Goal: Task Accomplishment & Management: Manage account settings

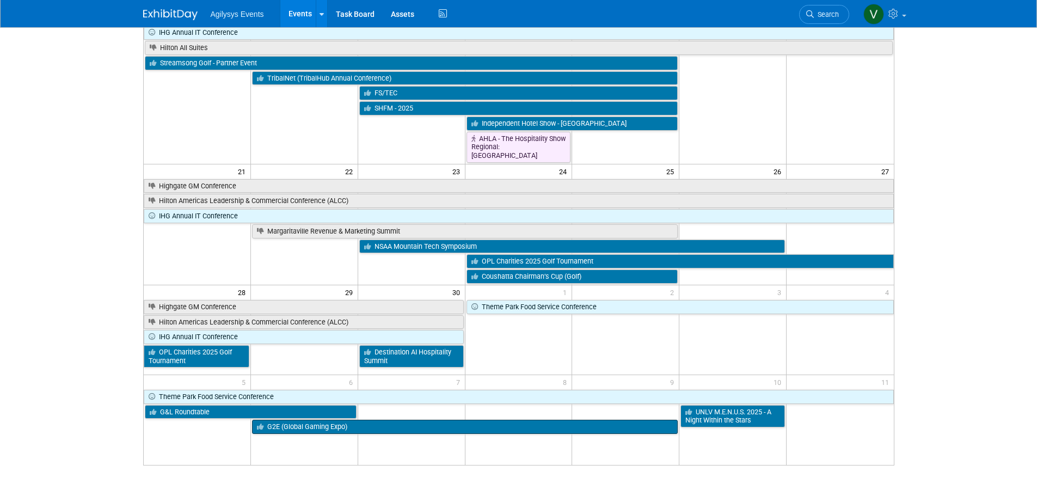
scroll to position [415, 0]
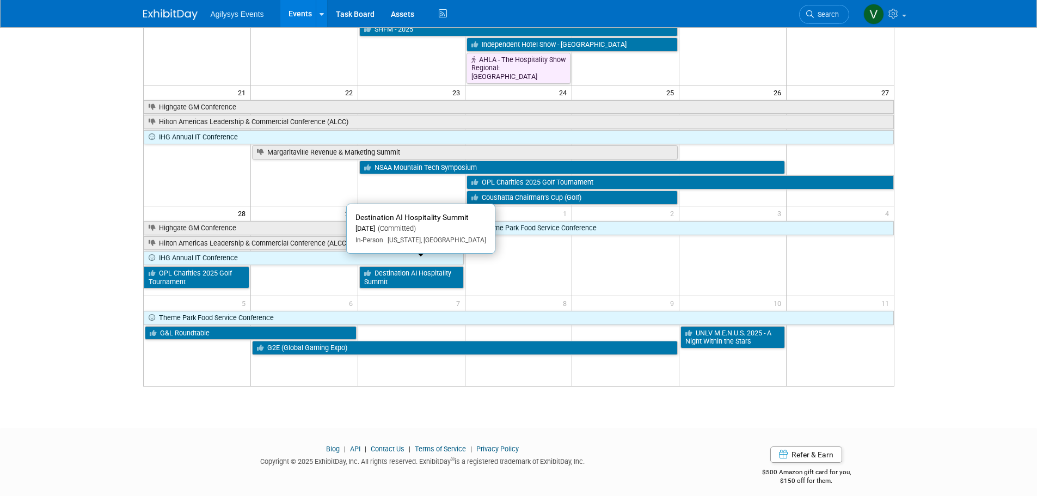
drag, startPoint x: 417, startPoint y: 273, endPoint x: 427, endPoint y: 298, distance: 26.9
click at [417, 273] on link "Destination AI Hospitality Summit" at bounding box center [411, 277] width 105 height 22
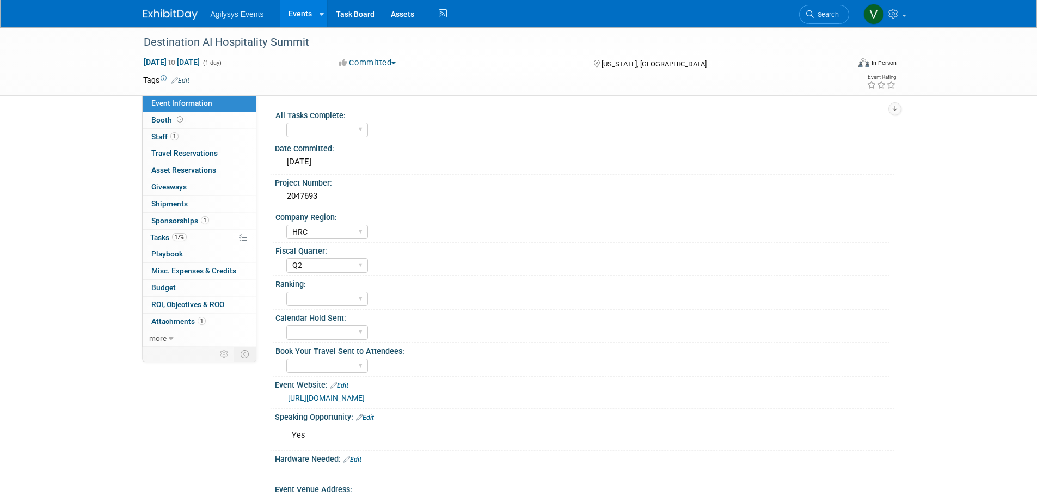
select select "HRC"
select select "Q2"
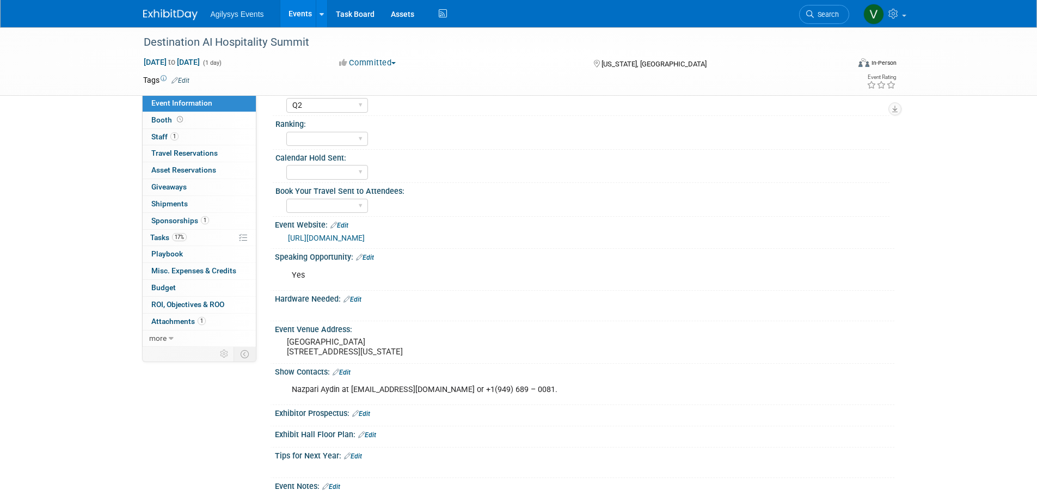
scroll to position [109, 0]
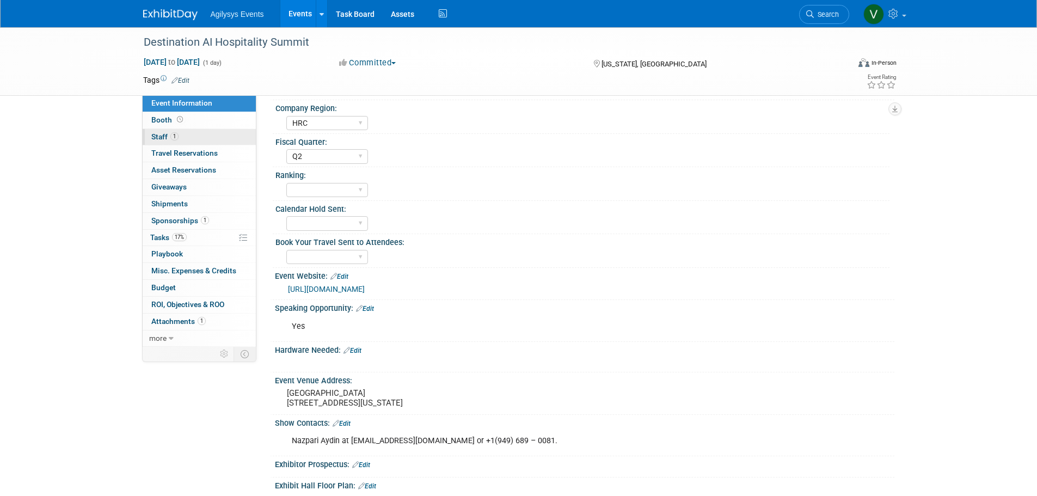
drag, startPoint x: 170, startPoint y: 133, endPoint x: 189, endPoint y: 139, distance: 20.0
click at [170, 133] on span "Staff 1" at bounding box center [164, 136] width 27 height 9
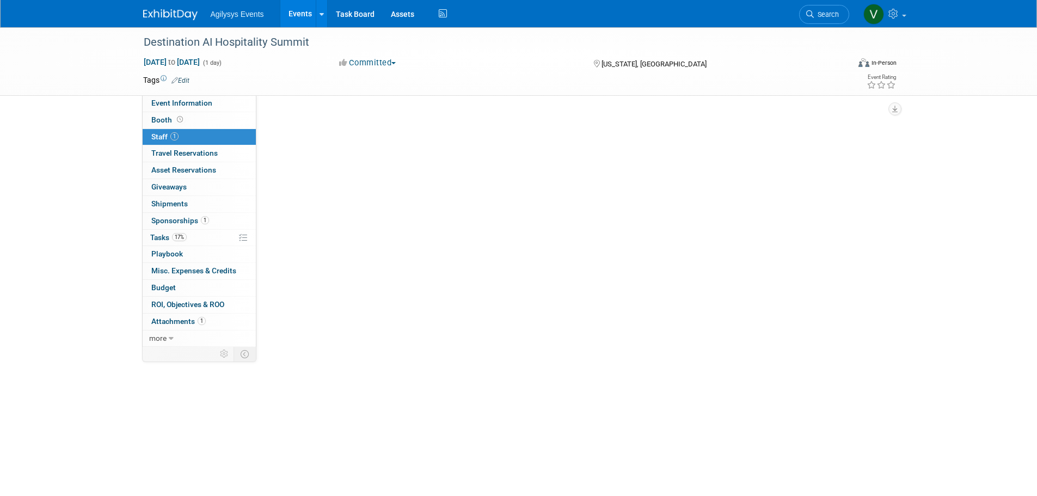
scroll to position [0, 0]
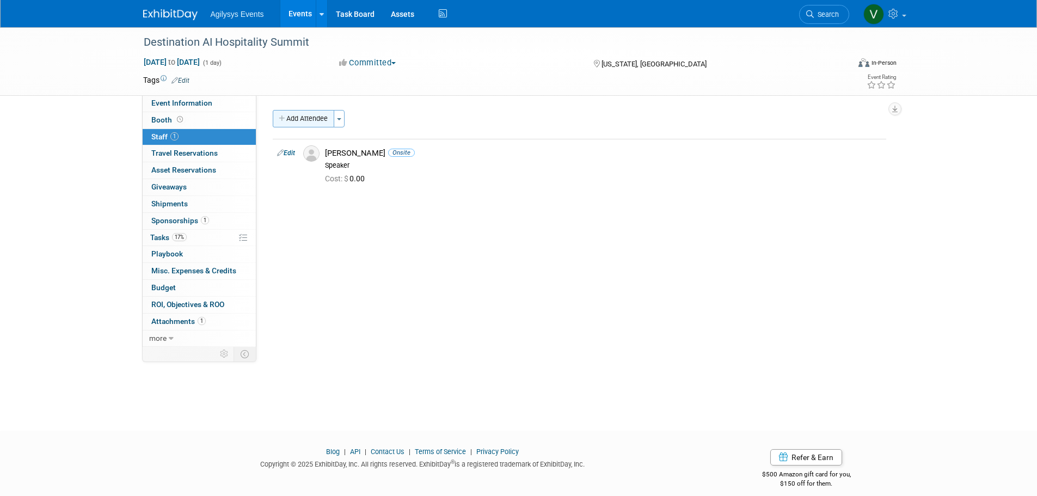
click at [314, 121] on button "Add Attendee" at bounding box center [304, 118] width 62 height 17
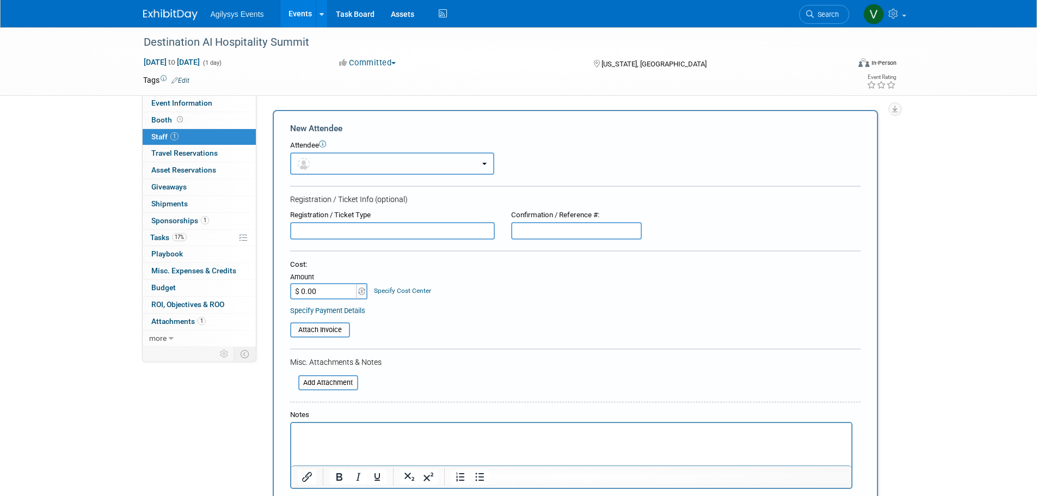
click at [365, 164] on button "button" at bounding box center [392, 163] width 204 height 22
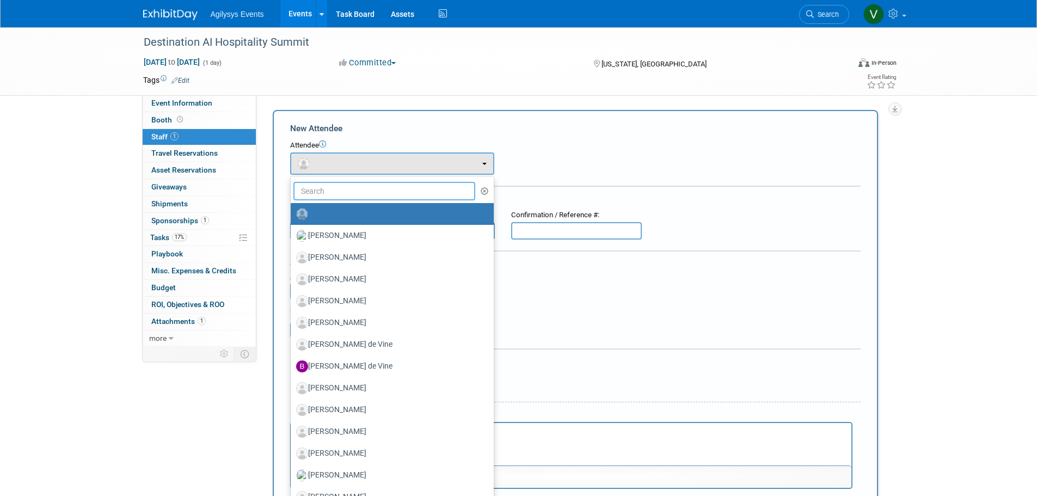
click at [366, 193] on input "text" at bounding box center [384, 191] width 182 height 19
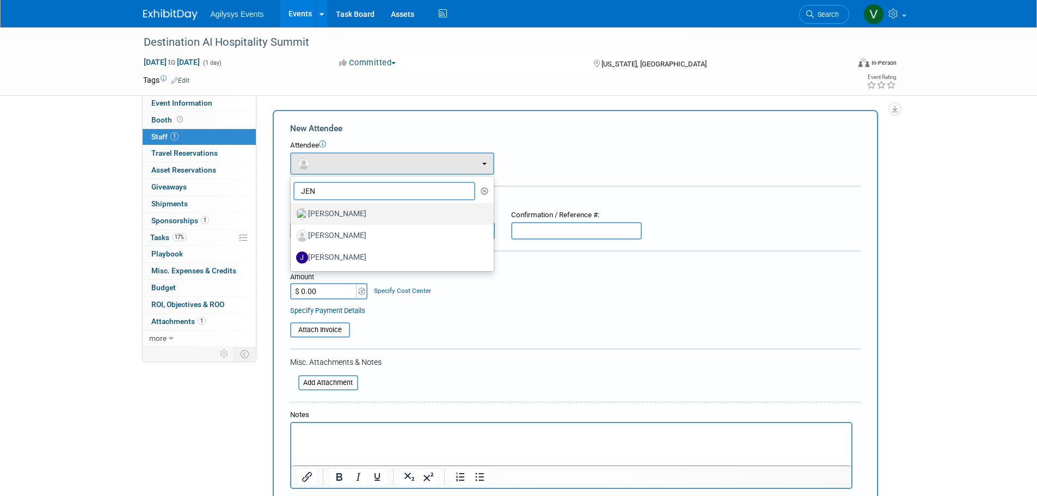
type input "JEN"
click at [365, 213] on label "Jen Reeves" at bounding box center [389, 213] width 187 height 17
click at [292, 213] on input "Jen Reeves" at bounding box center [288, 212] width 7 height 7
select select "15a15b6c-43bc-44a3-80c4-7863bf5c4ede"
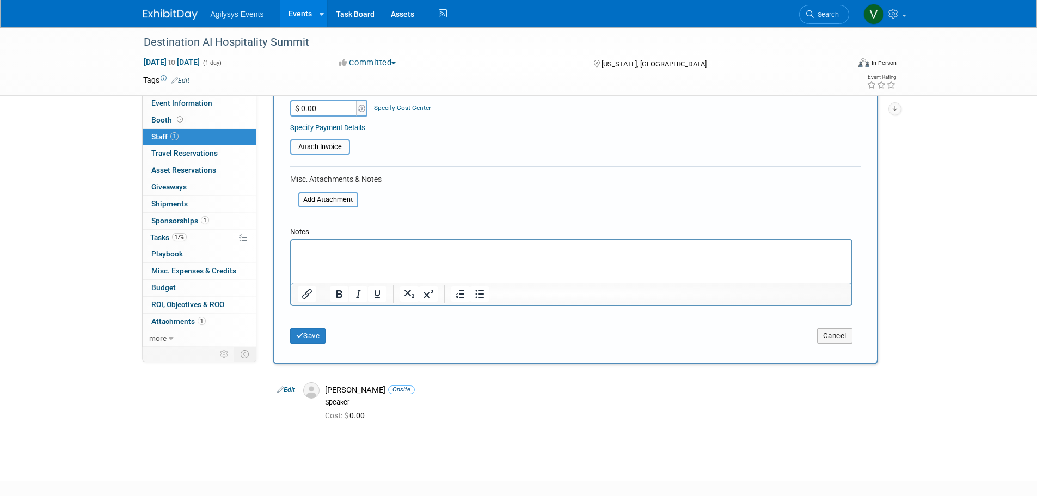
scroll to position [163, 0]
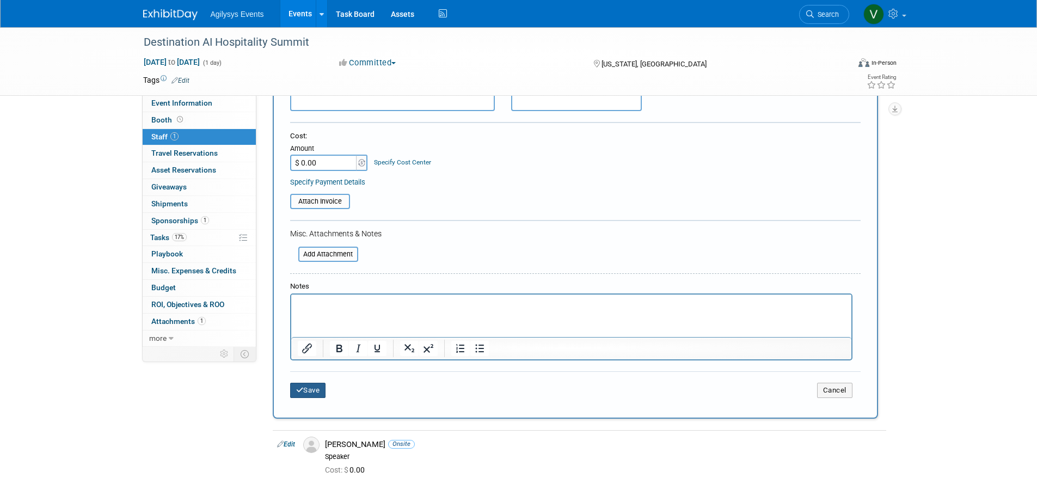
click at [301, 389] on icon "submit" at bounding box center [300, 390] width 8 height 7
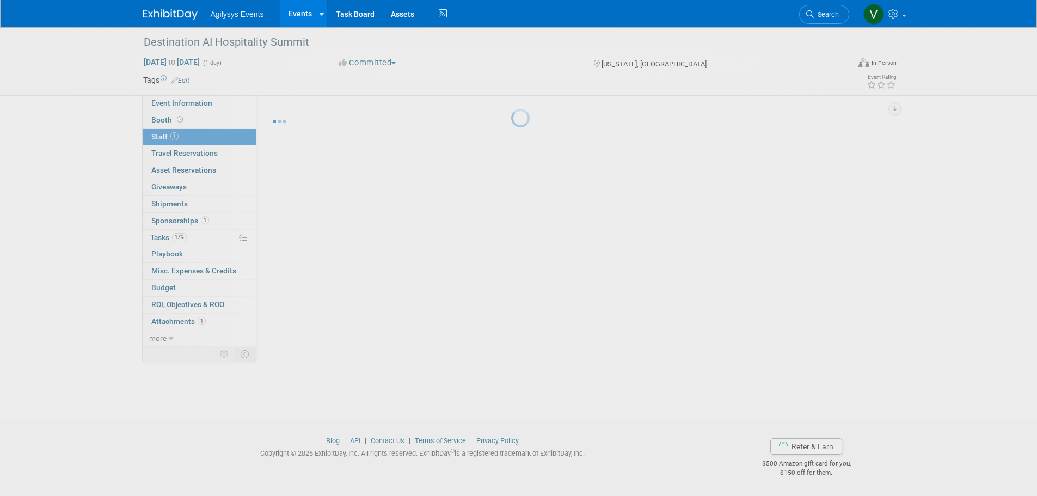
scroll to position [11, 0]
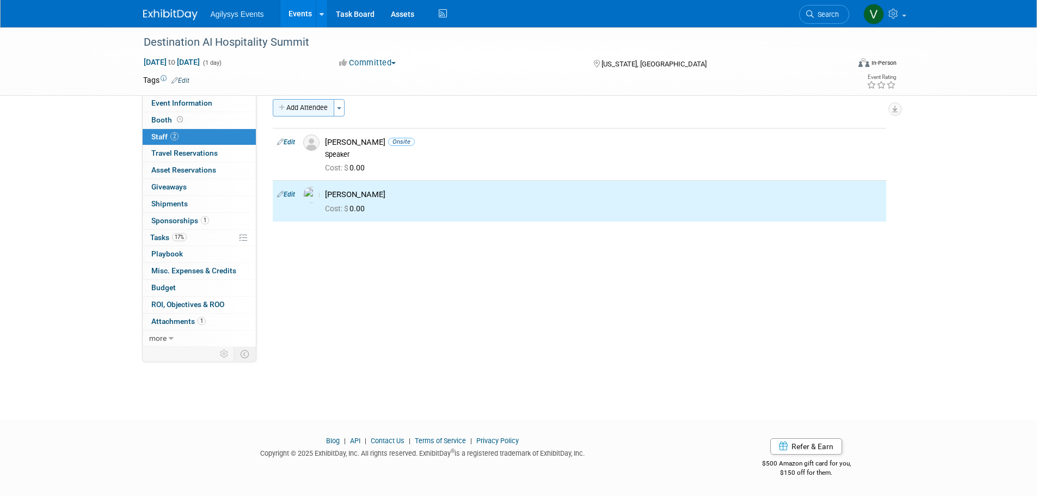
click at [315, 107] on button "Add Attendee" at bounding box center [304, 107] width 62 height 17
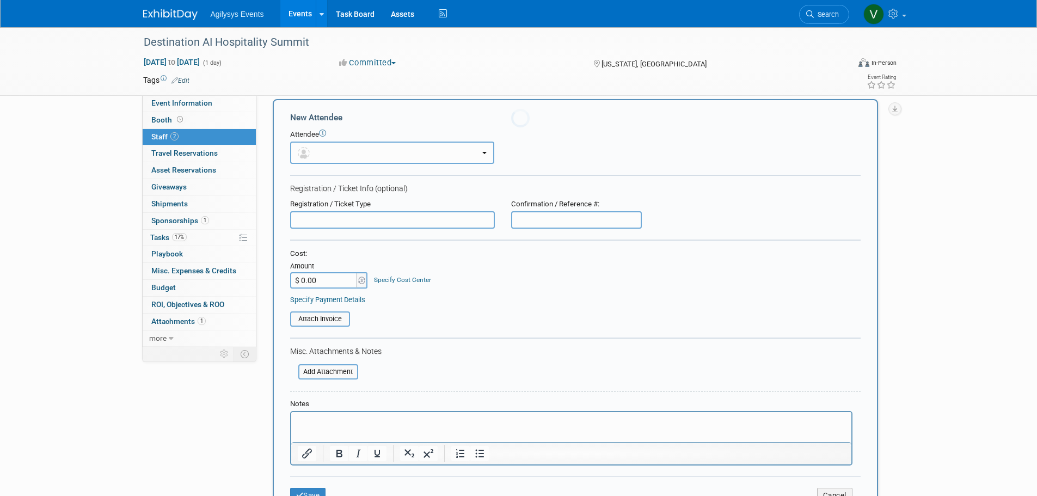
scroll to position [0, 0]
click at [343, 155] on button "button" at bounding box center [392, 153] width 204 height 22
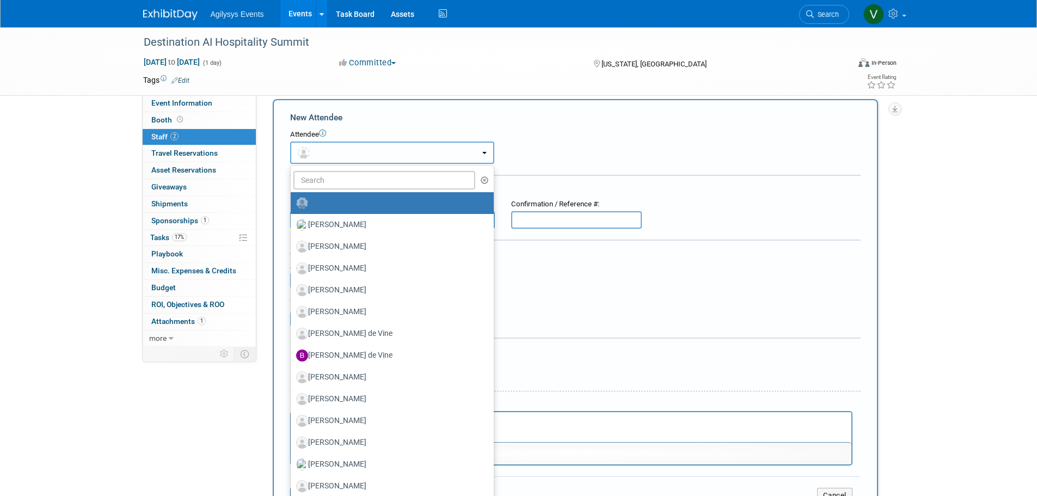
radio input "false"
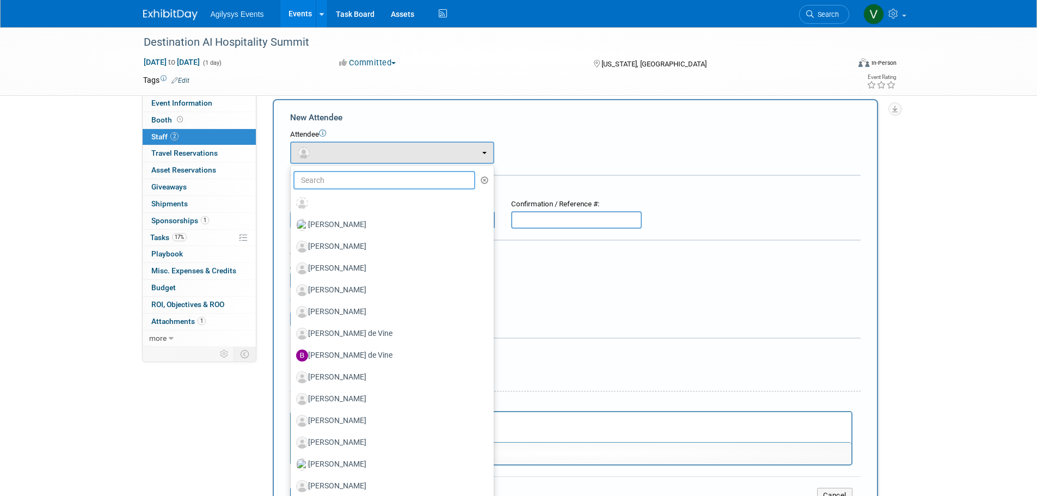
click at [358, 183] on input "text" at bounding box center [384, 180] width 182 height 19
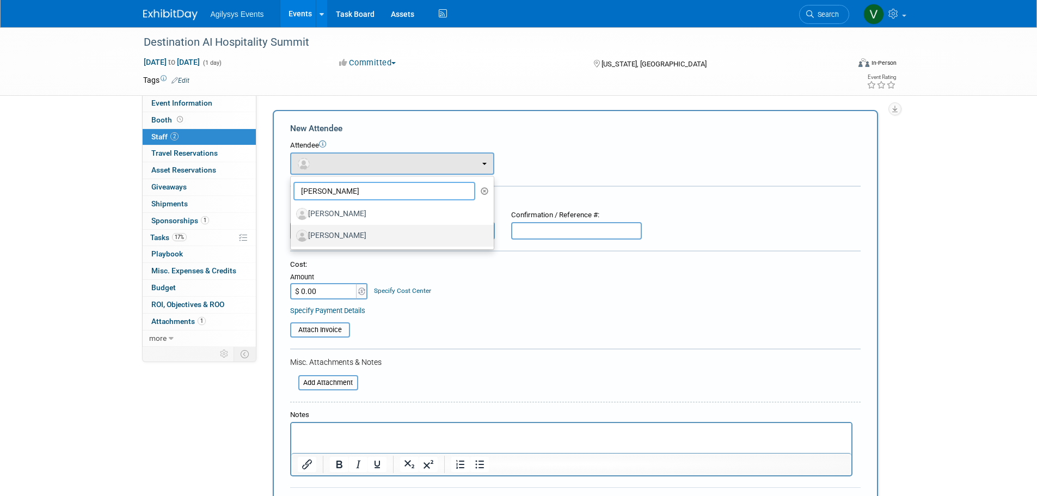
type input "TIM"
click at [359, 233] on label "Tim Colligan" at bounding box center [389, 235] width 187 height 17
click at [292, 233] on input "Tim Colligan" at bounding box center [288, 234] width 7 height 7
select select "2f8add15-b412-4a36-9612-b9f7c997a846"
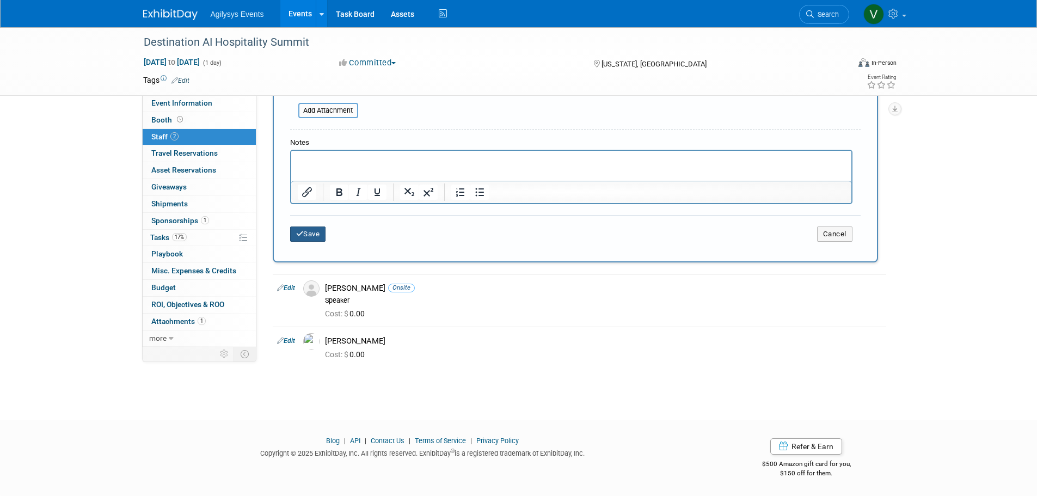
click at [301, 240] on button "Save" at bounding box center [308, 233] width 36 height 15
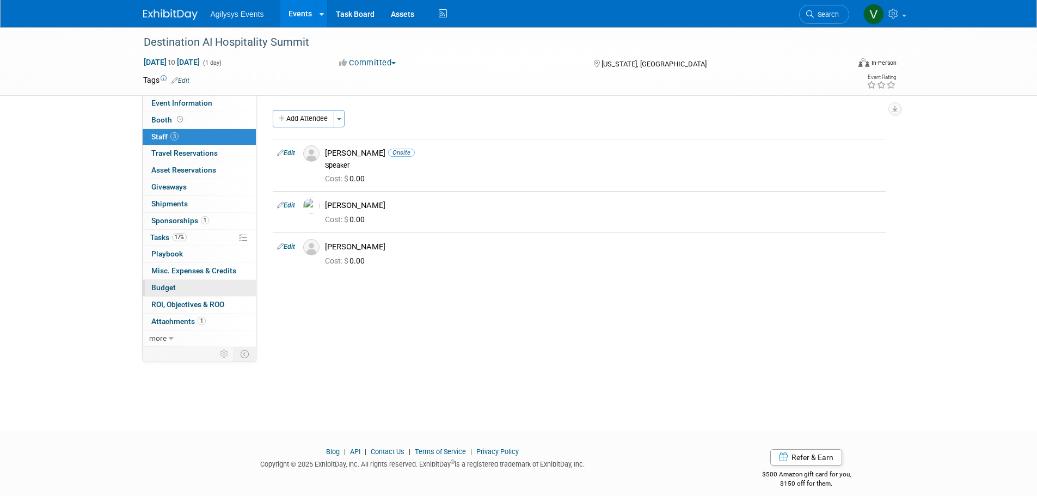
click at [163, 287] on span "Budget" at bounding box center [163, 287] width 24 height 9
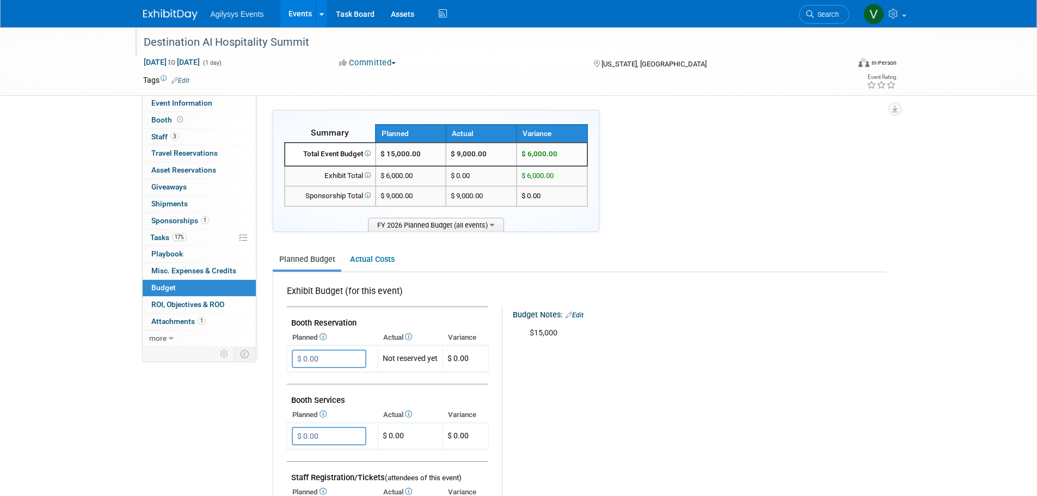
drag, startPoint x: 326, startPoint y: 44, endPoint x: 144, endPoint y: 40, distance: 181.3
click at [144, 40] on div "Destination AI Hospitality Summit" at bounding box center [486, 43] width 693 height 20
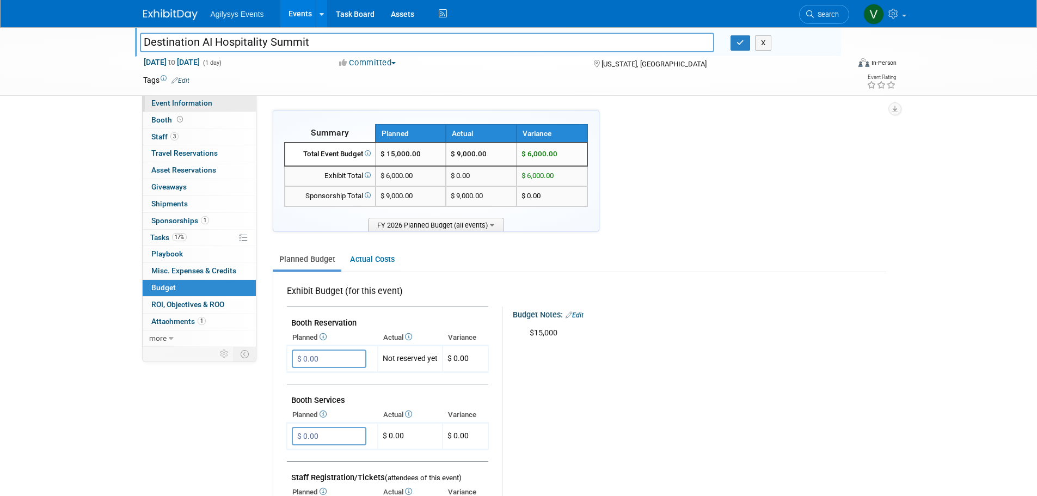
click at [169, 107] on link "Event Information" at bounding box center [199, 103] width 113 height 16
select select "HRC"
select select "Q2"
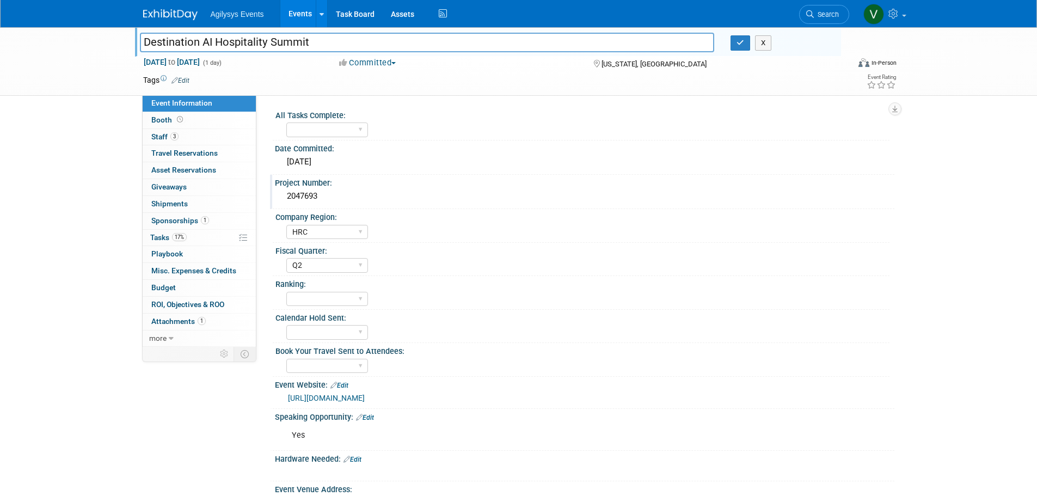
drag, startPoint x: 324, startPoint y: 192, endPoint x: 284, endPoint y: 192, distance: 39.7
click at [284, 192] on div "2047693" at bounding box center [584, 196] width 603 height 17
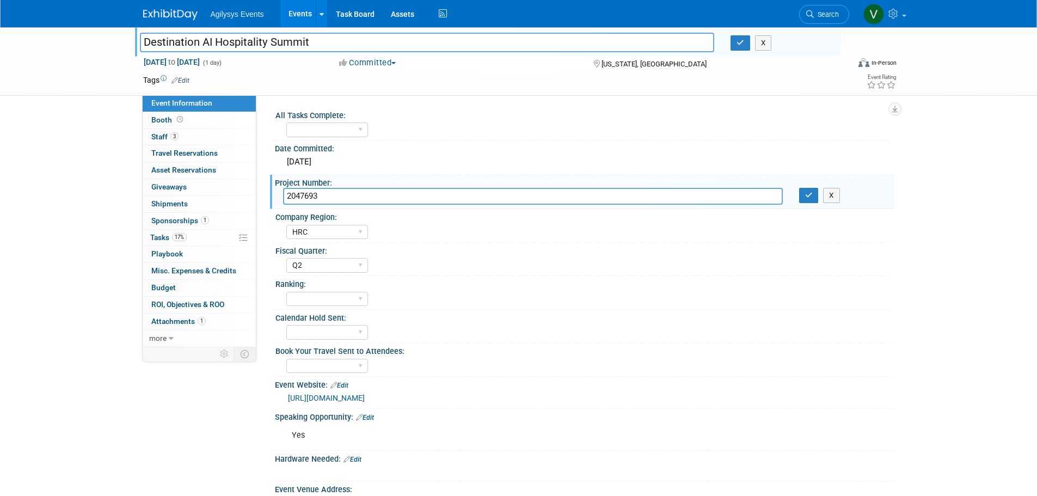
drag, startPoint x: 284, startPoint y: 192, endPoint x: 324, endPoint y: 194, distance: 40.3
click at [324, 194] on input "2047693" at bounding box center [533, 196] width 500 height 17
drag, startPoint x: 327, startPoint y: 195, endPoint x: 285, endPoint y: 195, distance: 41.9
click at [285, 195] on input "2047693" at bounding box center [533, 196] width 500 height 17
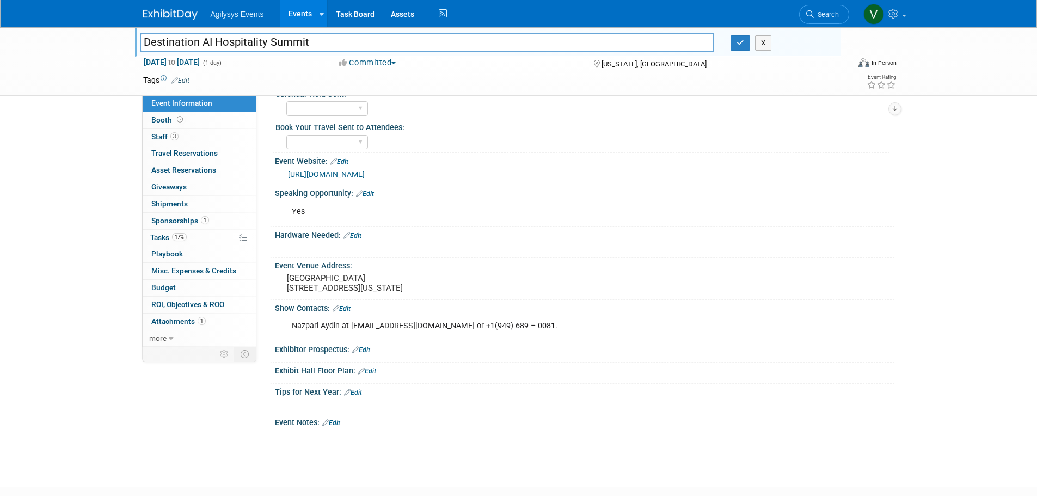
scroll to position [218, 0]
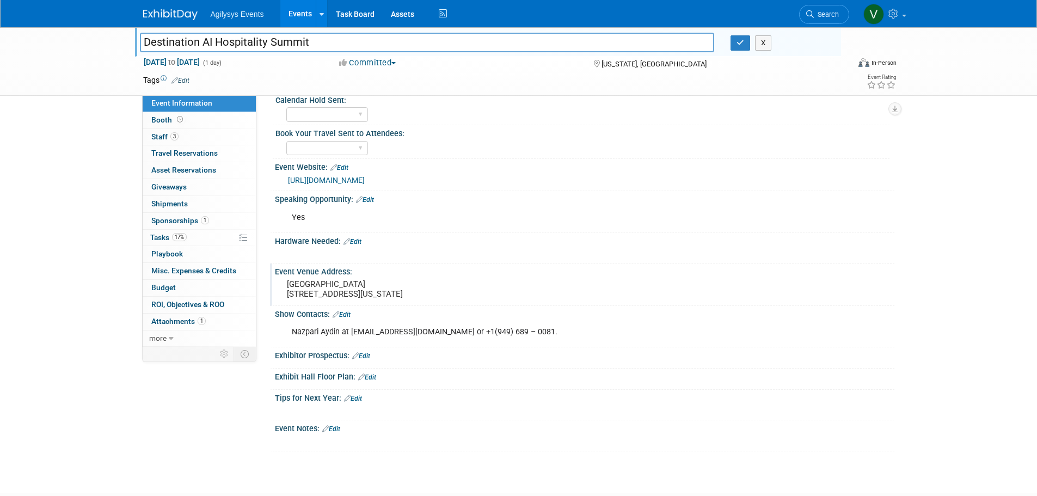
drag, startPoint x: 378, startPoint y: 305, endPoint x: 276, endPoint y: 284, distance: 104.4
click at [276, 284] on div "National Housing Center 1201 15th St NW, Washington, DC 20005" at bounding box center [404, 290] width 258 height 26
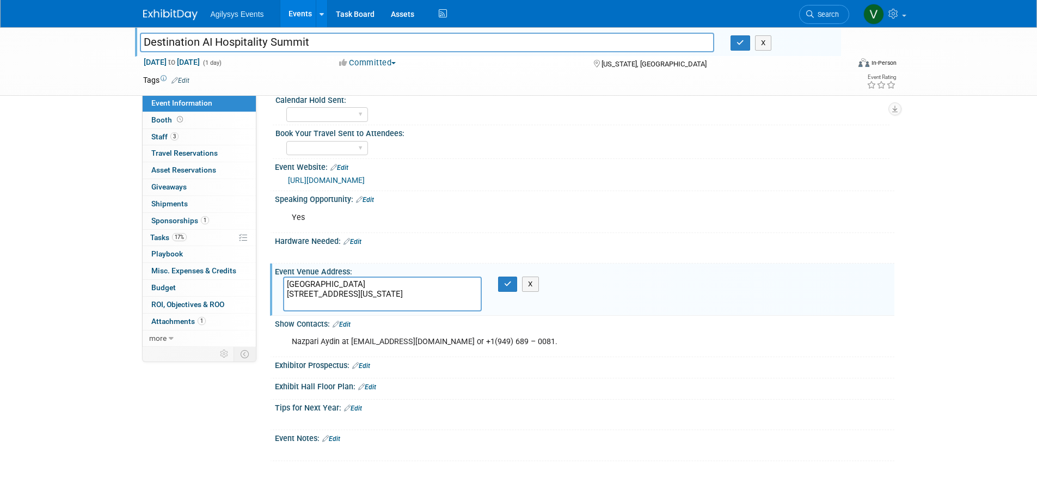
drag, startPoint x: 276, startPoint y: 284, endPoint x: 381, endPoint y: 303, distance: 106.1
click at [378, 303] on textarea "National Housing Center 1201 15th St NW, Washington, DC 20005" at bounding box center [382, 294] width 199 height 35
drag, startPoint x: 384, startPoint y: 303, endPoint x: 299, endPoint y: 283, distance: 87.4
click at [284, 283] on textarea "National Housing Center 1201 15th St NW, Washington, DC 20005" at bounding box center [382, 294] width 199 height 35
click at [57, 407] on div "Destination AI Hospitality Summit Destination AI Hospitality Summit X Sep 30, 2…" at bounding box center [518, 145] width 1037 height 673
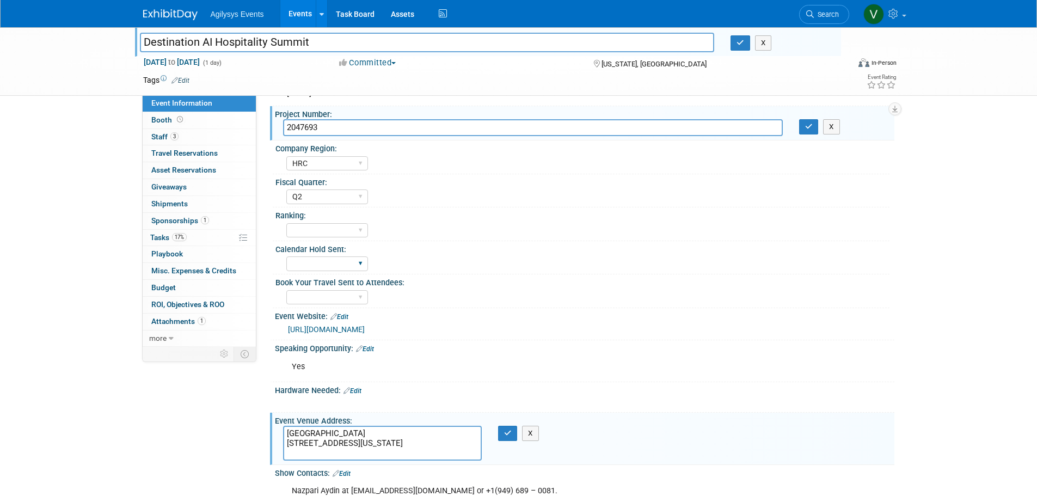
scroll to position [0, 0]
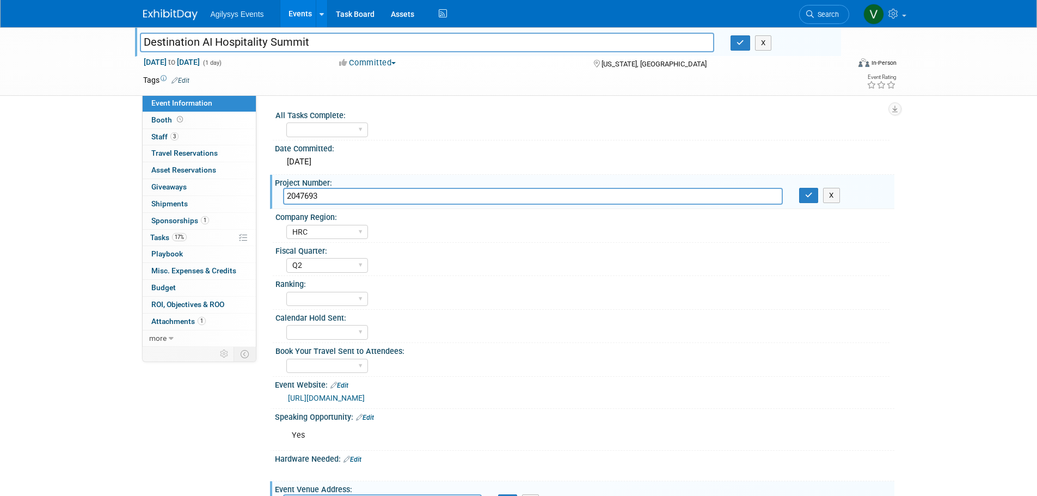
click at [365, 399] on link "http://destinationaiforum.com" at bounding box center [326, 398] width 77 height 9
drag, startPoint x: 328, startPoint y: 44, endPoint x: 115, endPoint y: 32, distance: 213.2
click at [115, 32] on div "Destination AI Hospitality Summit Destination AI Hospitality Summit X Sep 30, 2…" at bounding box center [518, 61] width 1037 height 69
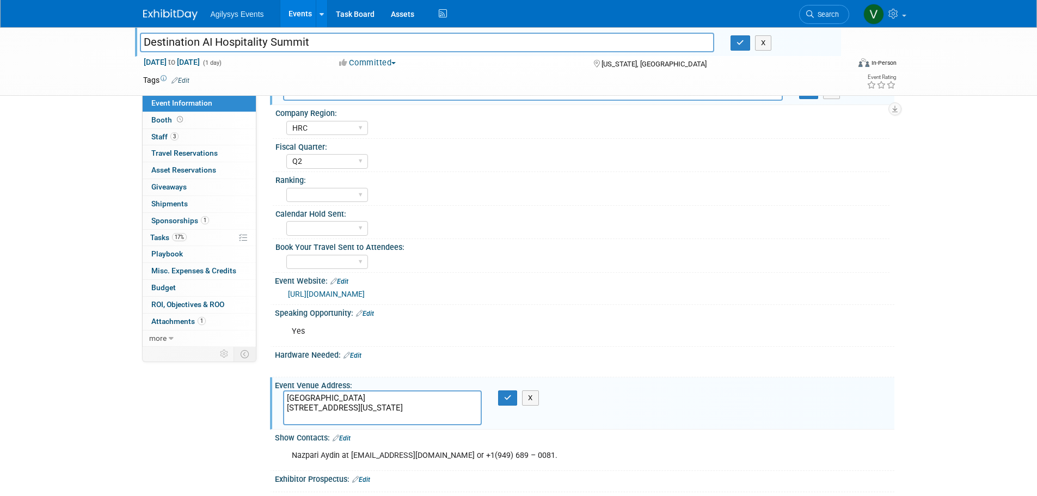
scroll to position [109, 0]
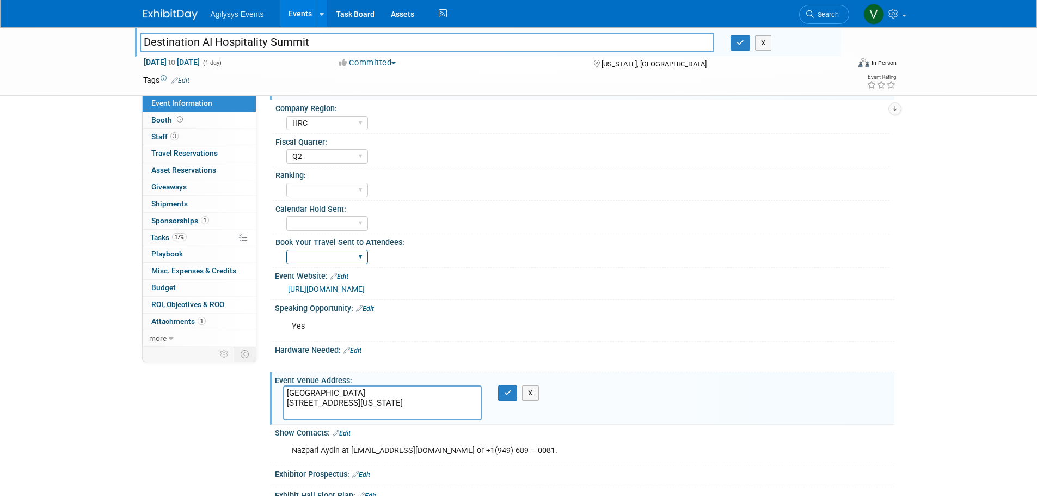
click at [334, 260] on select "Yes" at bounding box center [327, 257] width 82 height 15
select select "Yes"
click at [286, 250] on select "Yes" at bounding box center [327, 257] width 82 height 15
drag, startPoint x: 289, startPoint y: 43, endPoint x: 157, endPoint y: 35, distance: 132.0
click at [128, 35] on div "Destination AI Hospitality Summit Destination AI Hospitality Summit X Sep 30, 2…" at bounding box center [518, 61] width 1037 height 69
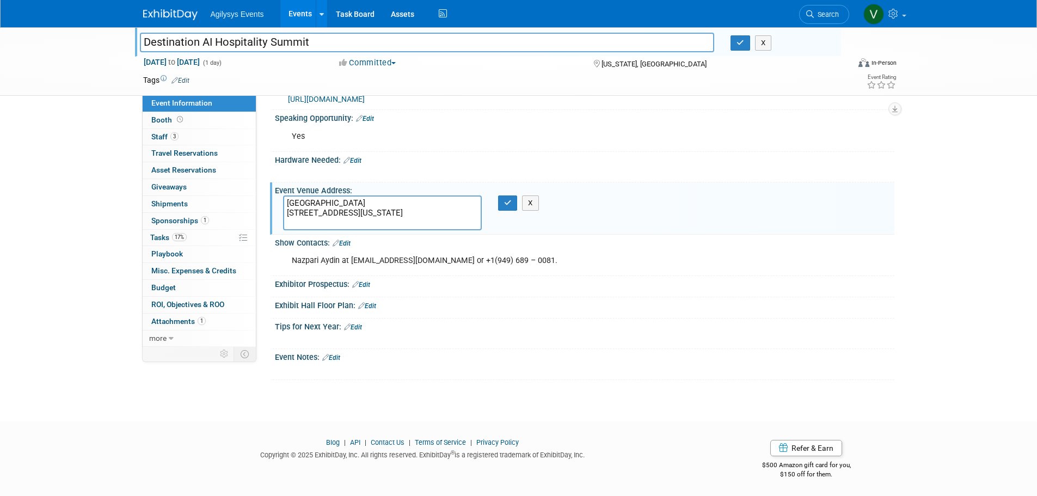
scroll to position [300, 0]
drag, startPoint x: 384, startPoint y: 220, endPoint x: 285, endPoint y: 199, distance: 101.2
click at [285, 199] on textarea "National Housing Center 1201 15th St NW, Washington, DC 20005" at bounding box center [382, 211] width 199 height 35
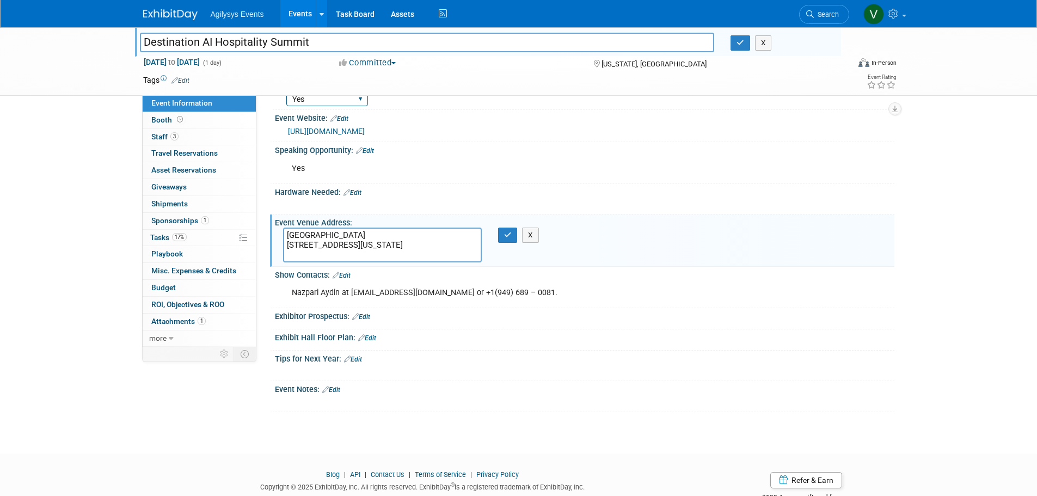
scroll to position [191, 0]
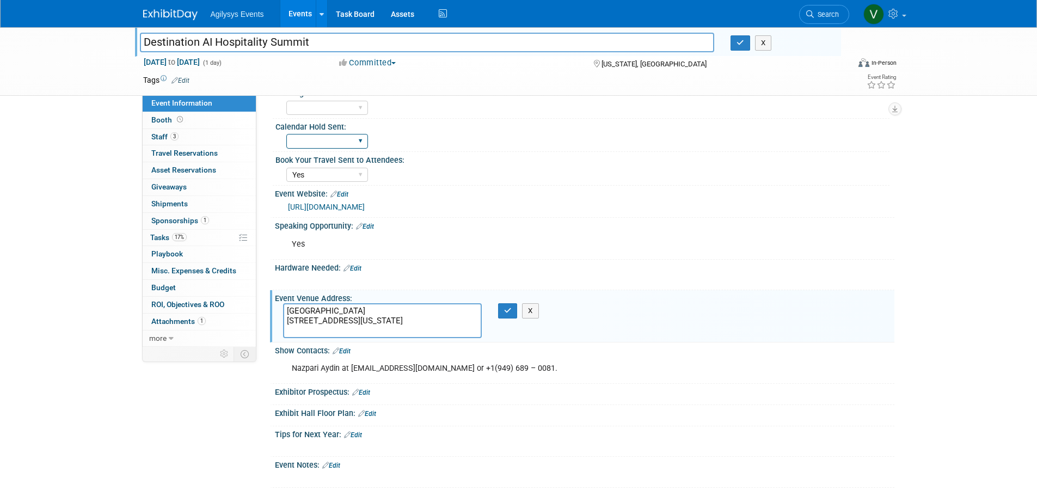
click at [346, 145] on select "Yes" at bounding box center [327, 141] width 82 height 15
select select "Yes"
click at [286, 134] on select "Yes" at bounding box center [327, 141] width 82 height 15
click at [168, 469] on div "Event Information Event Info Booth Booth 3 Staff 3 Staff 0 Travel Reservations …" at bounding box center [519, 162] width 768 height 652
click at [66, 253] on div "Destination AI Hospitality Summit Destination AI Hospitality Summit X Sep 30, 2…" at bounding box center [518, 172] width 1037 height 673
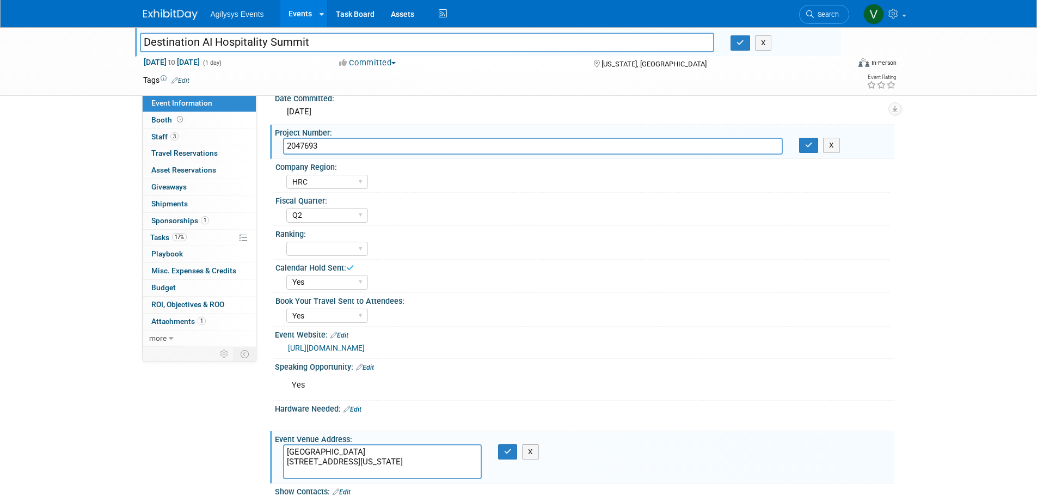
scroll to position [0, 0]
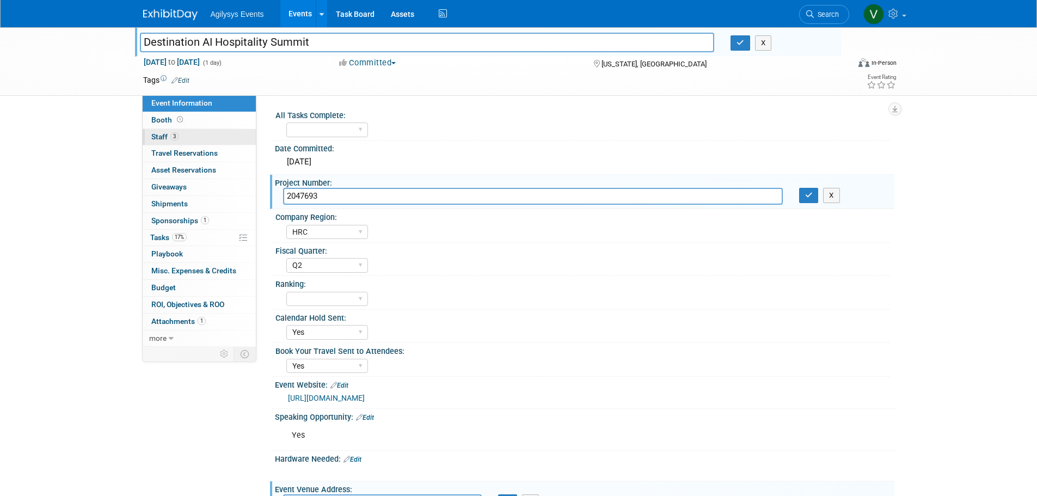
click at [175, 131] on link "3 Staff 3" at bounding box center [199, 137] width 113 height 16
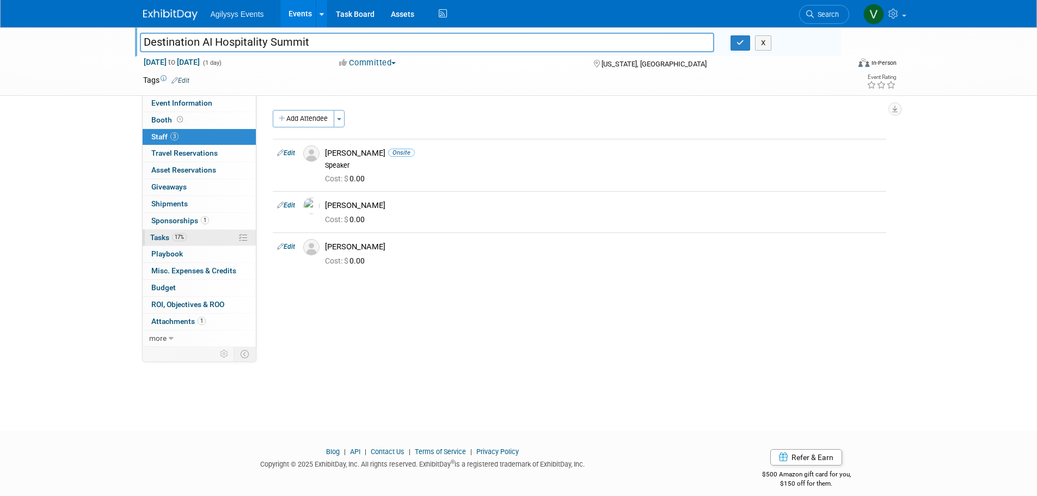
click at [164, 234] on span "Tasks 17%" at bounding box center [168, 237] width 36 height 9
